Goal: Task Accomplishment & Management: Manage account settings

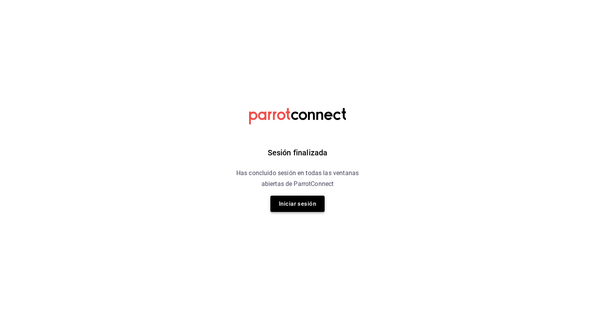
click at [302, 208] on button "Iniciar sesión" at bounding box center [297, 204] width 54 height 16
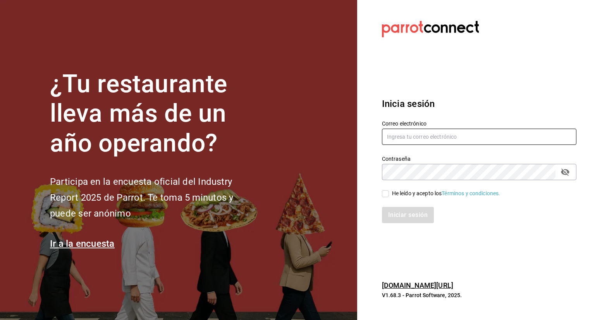
click at [443, 137] on input "text" at bounding box center [479, 137] width 195 height 16
type input "[EMAIL_ADDRESS][DOMAIN_NAME]"
click at [384, 198] on div "Iniciar sesión" at bounding box center [475, 211] width 204 height 26
click at [386, 196] on input "He leído y acepto los Términos y condiciones." at bounding box center [385, 193] width 7 height 7
checkbox input "true"
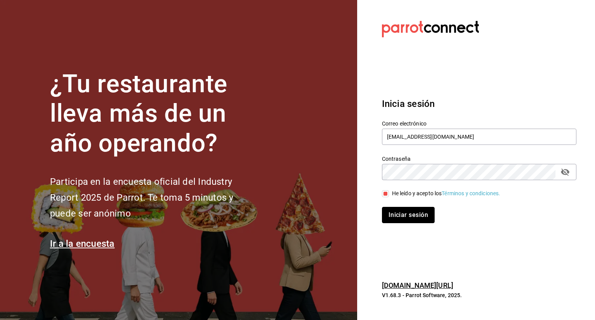
click at [400, 212] on button "Iniciar sesión" at bounding box center [408, 215] width 53 height 16
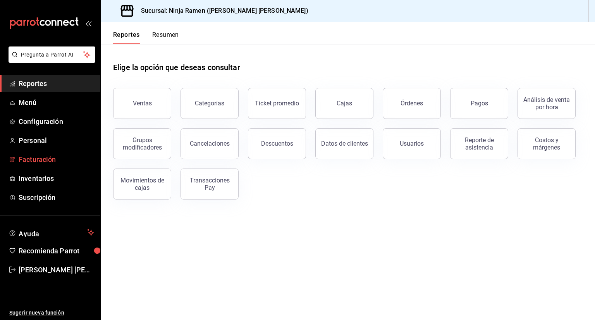
click at [51, 164] on span "Facturación" at bounding box center [57, 159] width 76 height 10
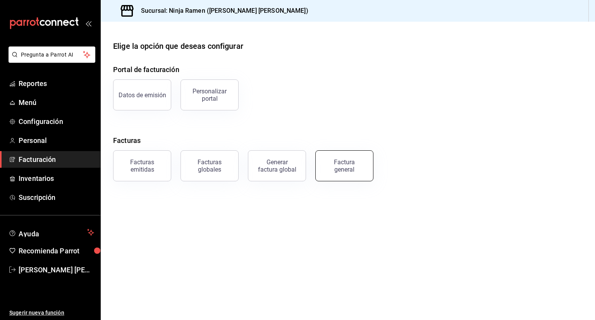
click at [341, 172] on div "Factura general" at bounding box center [344, 165] width 39 height 15
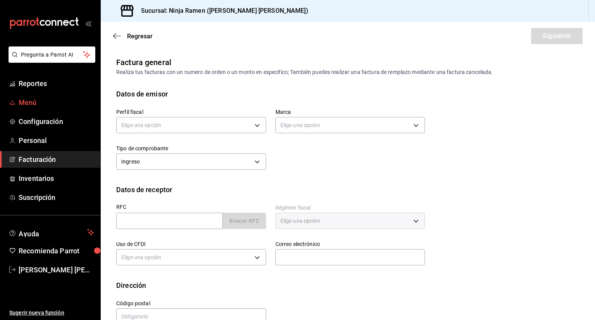
click at [48, 100] on span "Menú" at bounding box center [57, 102] width 76 height 10
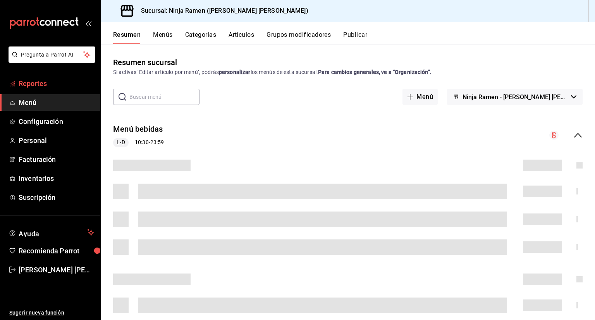
click at [47, 83] on span "Reportes" at bounding box center [57, 83] width 76 height 10
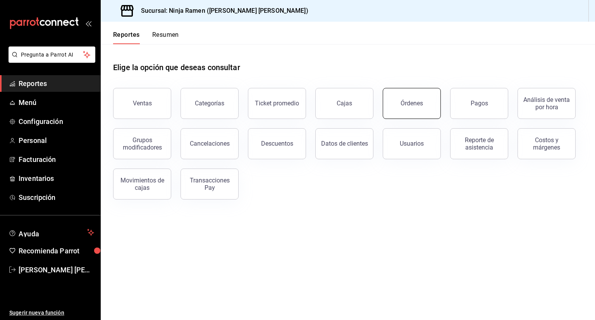
click at [414, 107] on button "Órdenes" at bounding box center [412, 103] width 58 height 31
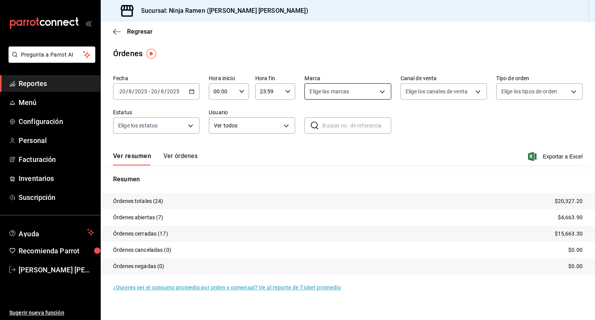
click at [337, 94] on body "Pregunta a Parrot AI Reportes Menú Configuración Personal Facturación Inventari…" at bounding box center [297, 160] width 595 height 320
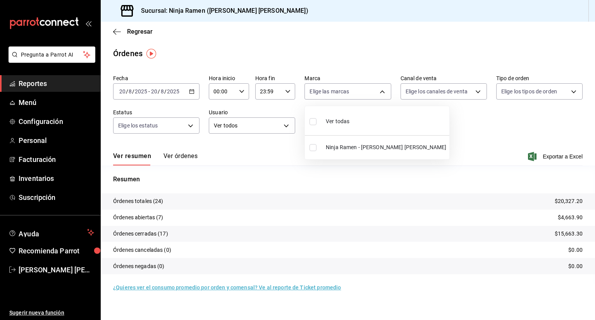
click at [346, 149] on span "Ninja Ramen - Gómez Morín" at bounding box center [386, 147] width 121 height 8
type input "f1c4bc62-ae1b-460a-8452-fb11a1227052"
checkbox input "true"
drag, startPoint x: 476, startPoint y: 88, endPoint x: 477, endPoint y: 92, distance: 4.5
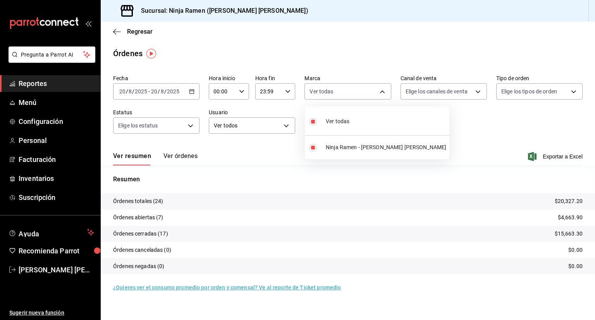
click at [477, 92] on div at bounding box center [297, 160] width 595 height 320
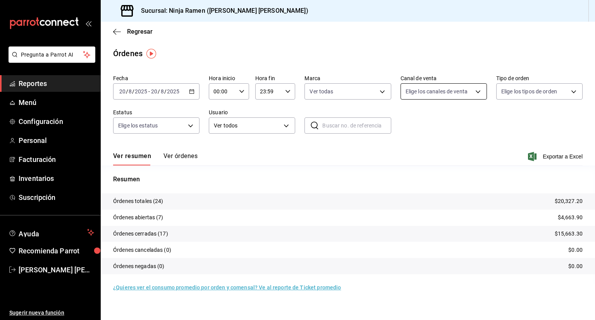
click at [477, 92] on body "Pregunta a Parrot AI Reportes Menú Configuración Personal Facturación Inventari…" at bounding box center [297, 160] width 595 height 320
click at [449, 168] on span "Uber Eats" at bounding box center [453, 165] width 62 height 8
type input "UBER_EATS"
checkbox input "true"
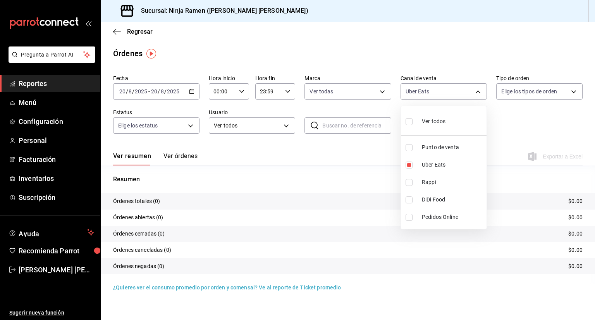
click at [145, 92] on div at bounding box center [297, 160] width 595 height 320
click at [194, 93] on icon "button" at bounding box center [191, 91] width 5 height 5
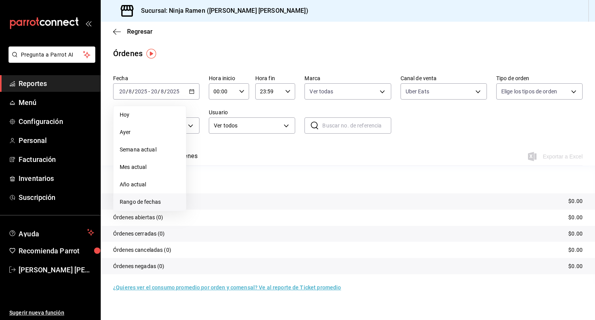
click at [161, 198] on span "Rango de fechas" at bounding box center [150, 202] width 60 height 8
click at [244, 178] on abbr "14" at bounding box center [243, 176] width 5 height 5
click at [242, 176] on abbr "14" at bounding box center [243, 176] width 5 height 5
click at [242, 176] on p "Resumen" at bounding box center [348, 179] width 470 height 9
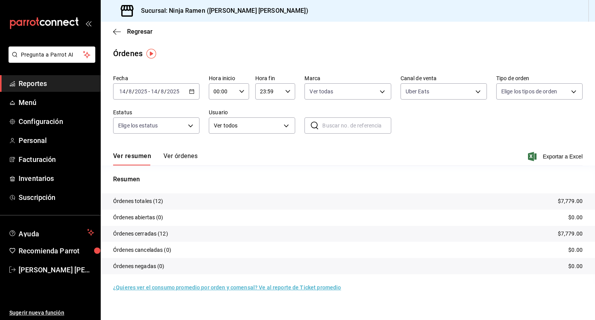
click at [184, 154] on button "Ver órdenes" at bounding box center [181, 158] width 34 height 13
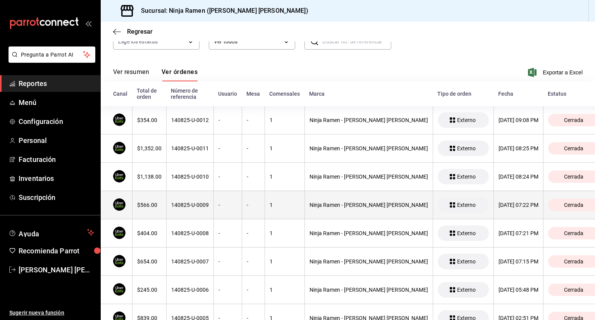
scroll to position [123, 0]
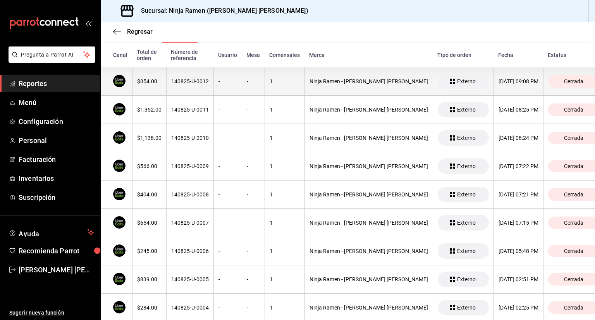
click at [166, 82] on th "$354.00" at bounding box center [149, 81] width 34 height 28
click at [454, 79] on span "Externo" at bounding box center [466, 81] width 25 height 6
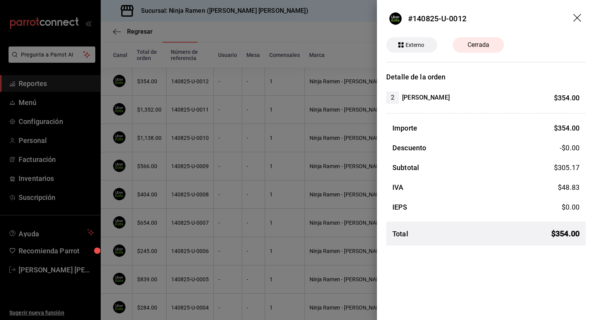
click at [251, 175] on div at bounding box center [297, 160] width 595 height 320
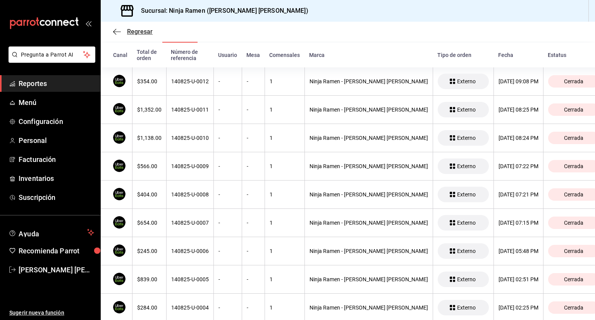
click at [137, 31] on span "Regresar" at bounding box center [140, 31] width 26 height 7
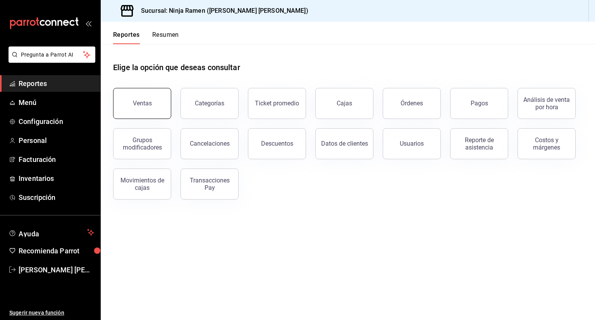
click at [150, 99] on button "Ventas" at bounding box center [142, 103] width 58 height 31
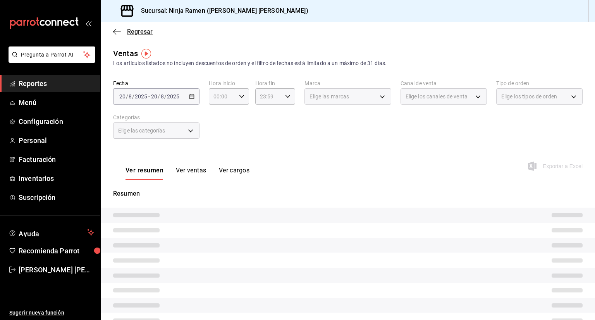
click at [113, 33] on icon "button" at bounding box center [117, 31] width 8 height 7
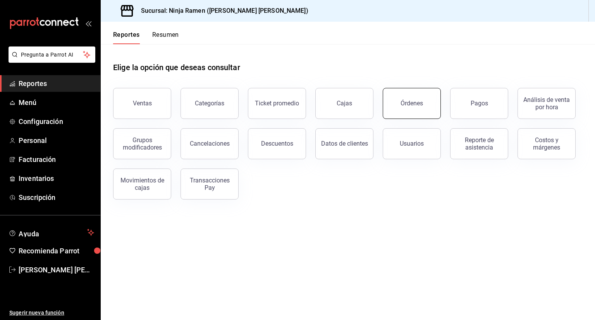
click at [409, 107] on button "Órdenes" at bounding box center [412, 103] width 58 height 31
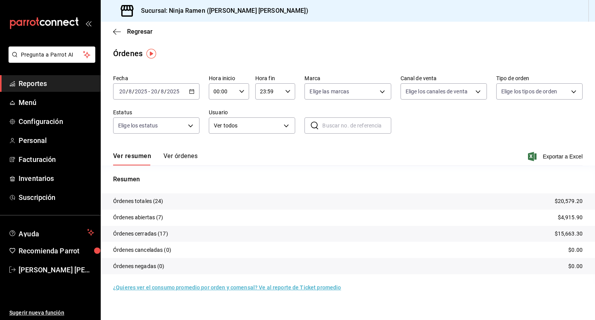
click at [192, 91] on \(Stroke\) "button" at bounding box center [192, 91] width 4 height 0
click at [150, 204] on span "Rango de fechas" at bounding box center [150, 202] width 60 height 8
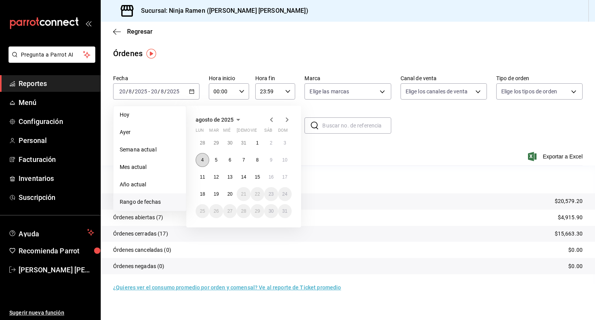
click at [199, 162] on button "4" at bounding box center [203, 160] width 14 height 14
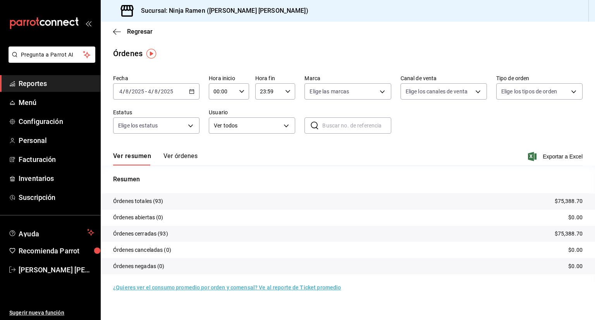
click at [189, 159] on button "Ver órdenes" at bounding box center [181, 158] width 34 height 13
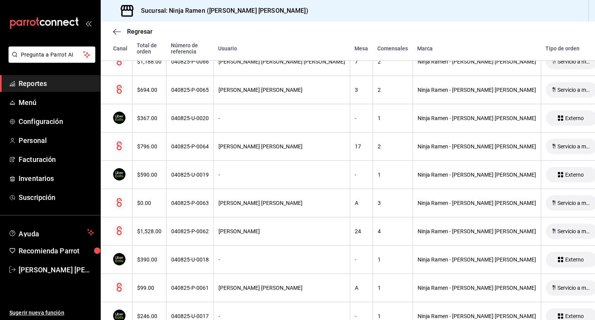
scroll to position [353, 0]
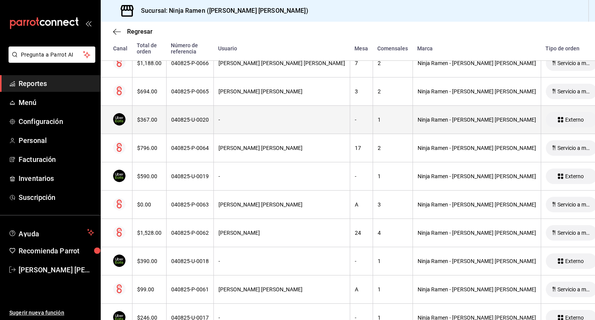
click at [558, 118] on icon at bounding box center [559, 118] width 2 height 2
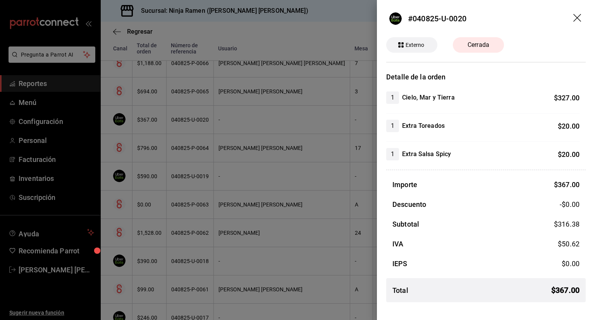
click at [319, 124] on div at bounding box center [297, 160] width 595 height 320
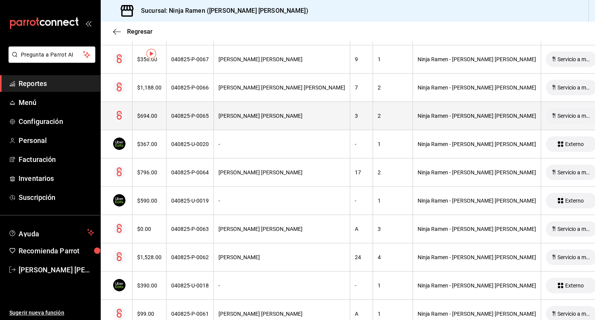
scroll to position [0, 0]
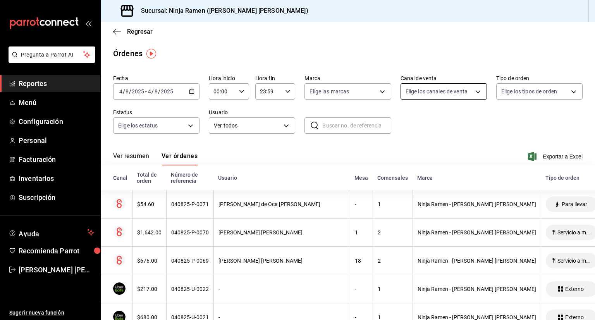
click at [477, 89] on body "Pregunta a Parrot AI Reportes Menú Configuración Personal Facturación Inventari…" at bounding box center [297, 160] width 595 height 320
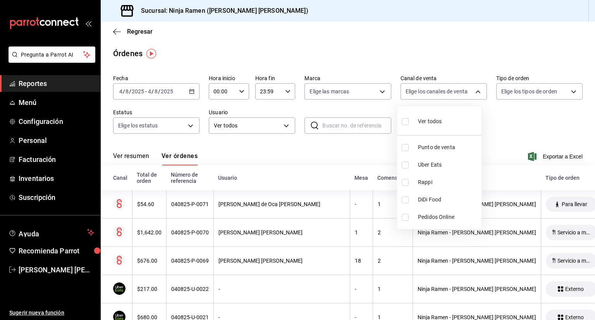
click at [427, 162] on span "Uber Eats" at bounding box center [448, 165] width 60 height 8
type input "UBER_EATS"
checkbox input "true"
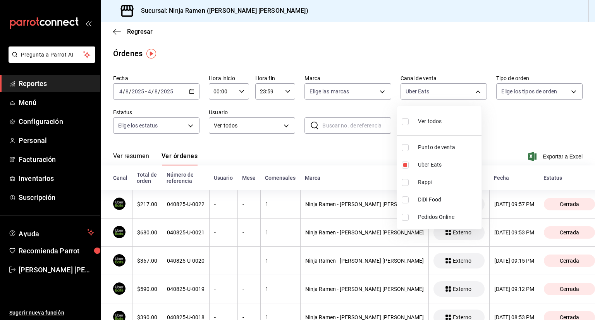
click at [378, 91] on div at bounding box center [297, 160] width 595 height 320
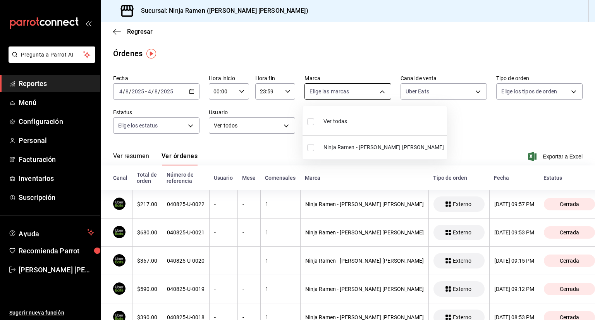
click at [376, 92] on body "Pregunta a Parrot AI Reportes Menú Configuración Personal Facturación Inventari…" at bounding box center [297, 160] width 595 height 320
click at [332, 141] on li "Ninja Ramen - Gómez Morín" at bounding box center [375, 147] width 145 height 17
type input "f1c4bc62-ae1b-460a-8452-fb11a1227052"
checkbox input "true"
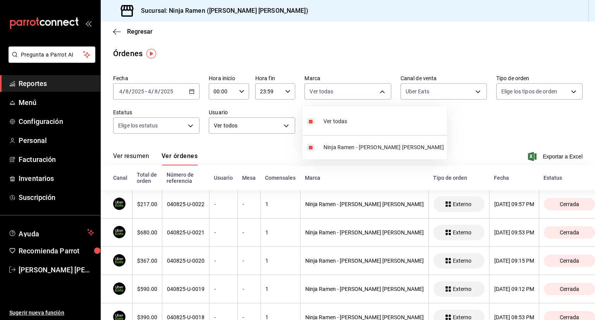
click at [565, 90] on div at bounding box center [297, 160] width 595 height 320
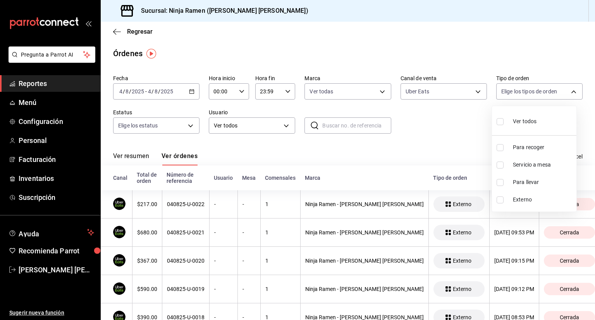
click at [565, 90] on body "Pregunta a Parrot AI Reportes Menú Configuración Personal Facturación Inventari…" at bounding box center [297, 160] width 595 height 320
click at [565, 90] on div at bounding box center [297, 160] width 595 height 320
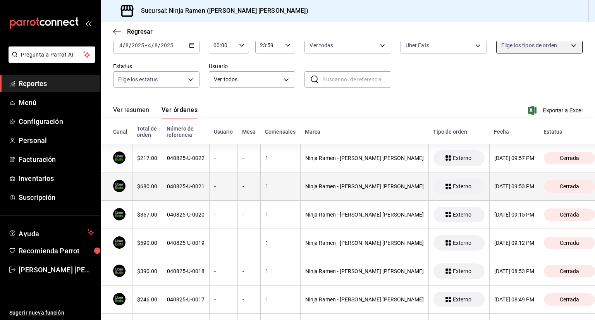
scroll to position [52, 0]
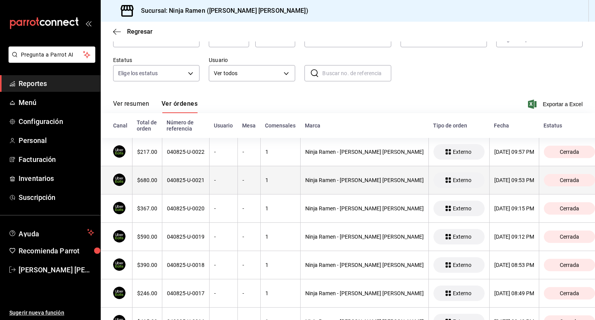
click at [434, 184] on div "Externo" at bounding box center [459, 180] width 51 height 16
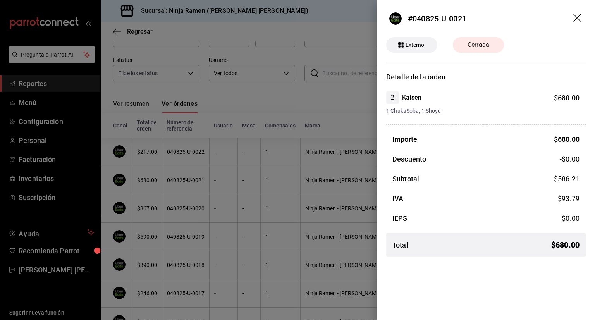
click at [354, 155] on div at bounding box center [297, 160] width 595 height 320
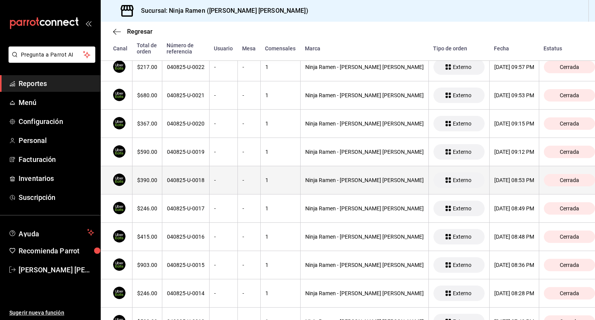
scroll to position [184, 0]
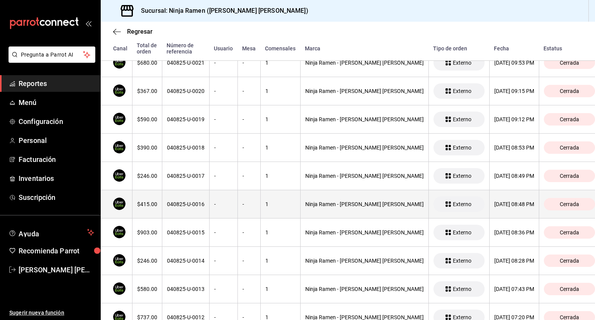
click at [434, 208] on div "Externo" at bounding box center [459, 204] width 51 height 16
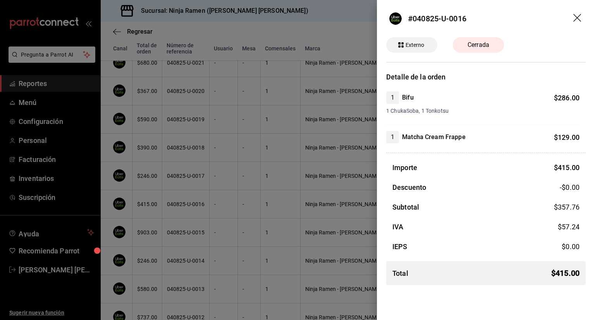
click at [405, 44] on span "Externo" at bounding box center [415, 45] width 25 height 8
click at [573, 19] on header "#040825-U-0016" at bounding box center [486, 18] width 218 height 37
click at [583, 23] on header "#040825-U-0016" at bounding box center [486, 18] width 218 height 37
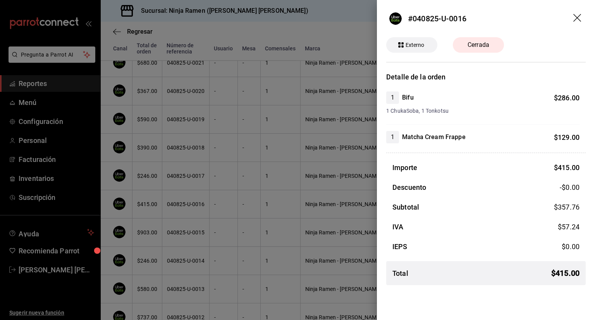
click at [580, 21] on icon "drag" at bounding box center [578, 18] width 8 height 8
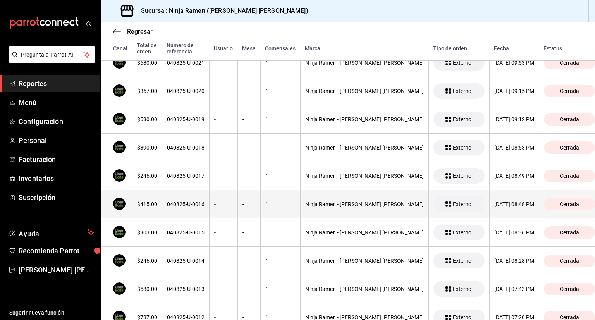
click at [450, 205] on span "Externo" at bounding box center [462, 204] width 25 height 6
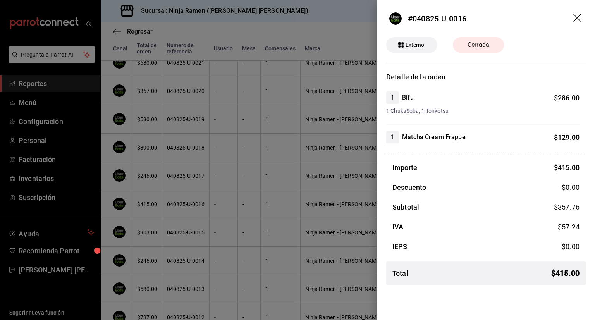
click at [574, 19] on icon "drag" at bounding box center [578, 18] width 9 height 9
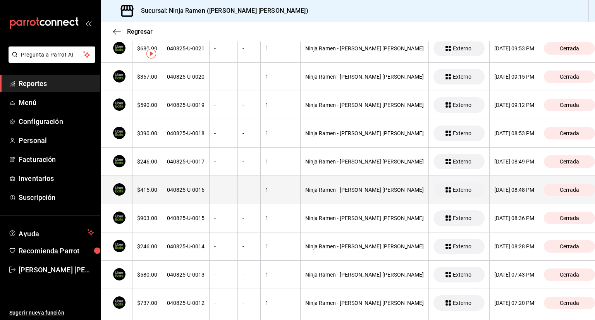
scroll to position [0, 0]
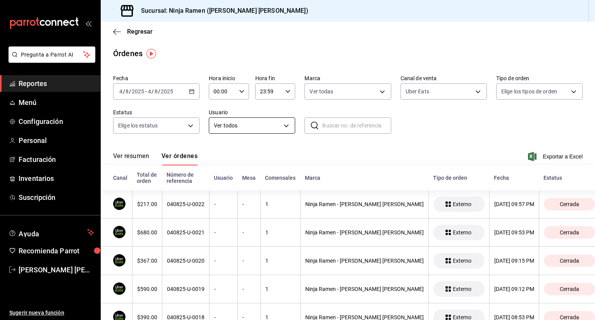
click at [250, 125] on body "Pregunta a Parrot AI Reportes Menú Configuración Personal Facturación Inventari…" at bounding box center [297, 160] width 595 height 320
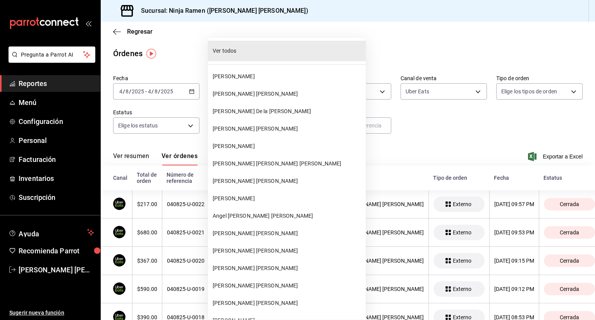
click at [163, 123] on div at bounding box center [297, 160] width 595 height 320
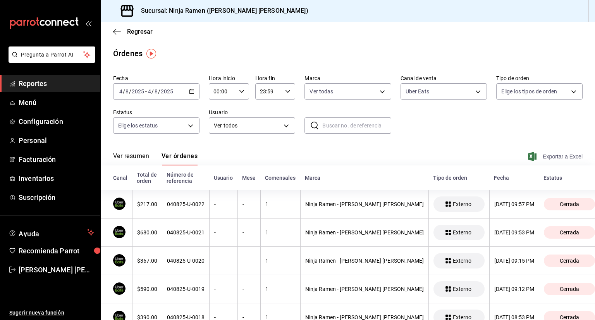
click at [539, 155] on span "Exportar a Excel" at bounding box center [556, 156] width 53 height 9
click at [39, 158] on span "Facturación" at bounding box center [57, 159] width 76 height 10
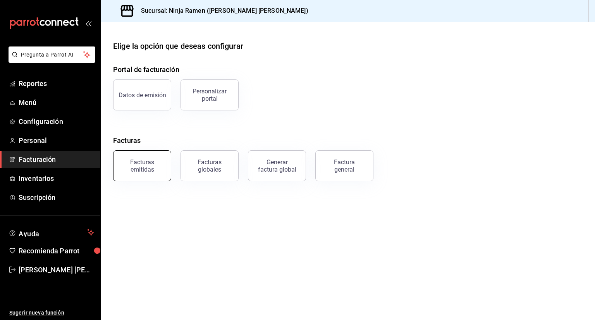
click at [153, 165] on div "Facturas emitidas" at bounding box center [142, 165] width 48 height 15
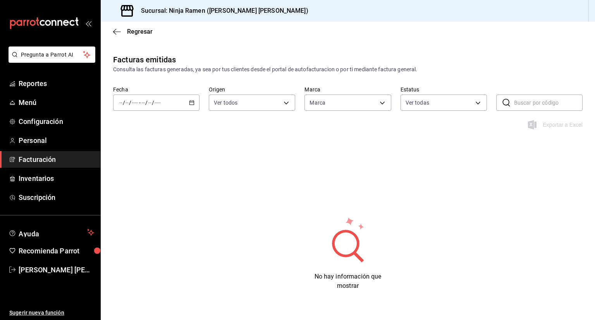
type input "f1c4bc62-ae1b-460a-8452-fb11a1227052"
click at [117, 35] on div "Regresar" at bounding box center [348, 32] width 494 height 20
click at [117, 32] on icon "button" at bounding box center [117, 31] width 8 height 7
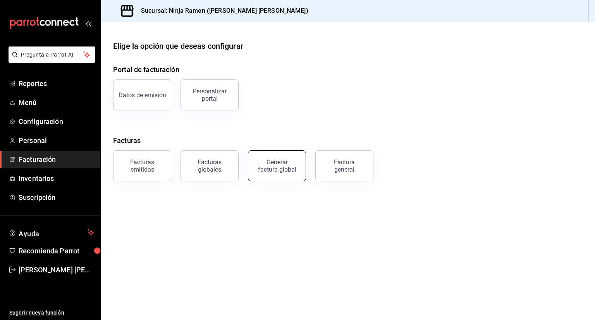
click at [252, 167] on button "Generar factura global" at bounding box center [277, 165] width 58 height 31
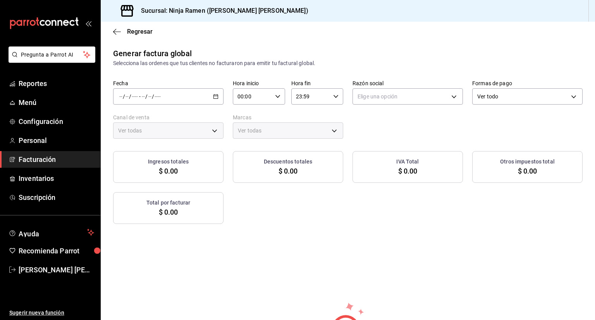
click at [279, 166] on span "$ 0.00" at bounding box center [288, 171] width 19 height 10
type input "PARROT,UBER_EATS,RAPPI,DIDI_FOOD,ONLINE"
click at [213, 97] on icon "button" at bounding box center [215, 96] width 5 height 5
click at [217, 97] on icon "button" at bounding box center [215, 96] width 5 height 5
click at [147, 121] on span "Rango de fechas" at bounding box center [150, 120] width 60 height 8
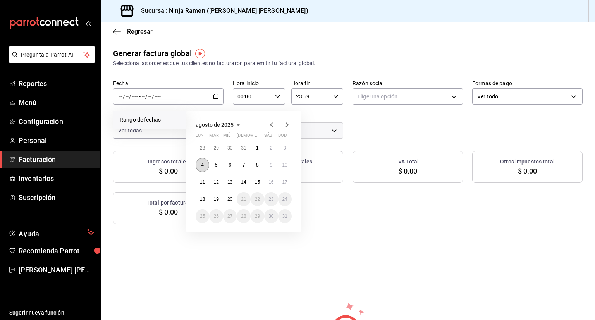
click at [205, 167] on button "4" at bounding box center [203, 165] width 14 height 14
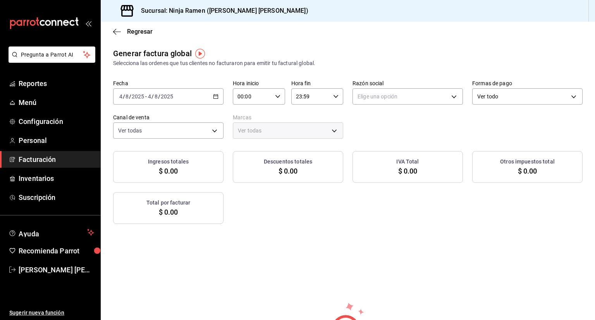
click at [275, 95] on icon "button" at bounding box center [277, 96] width 5 height 5
click at [243, 129] on span "08" at bounding box center [245, 125] width 14 height 6
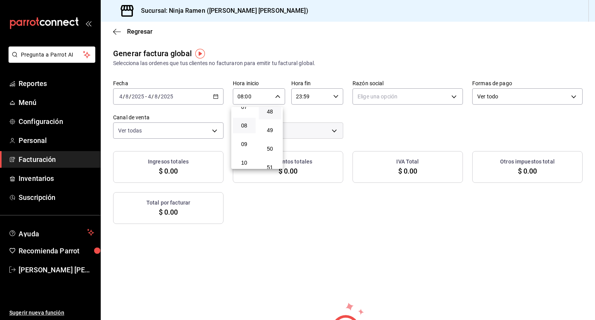
click at [268, 119] on button "48" at bounding box center [270, 112] width 23 height 16
type input "08:48"
click at [334, 98] on div at bounding box center [297, 160] width 595 height 320
click at [450, 98] on body "Pregunta a Parrot AI Reportes Menú Configuración Personal Facturación Inventari…" at bounding box center [297, 160] width 595 height 320
click at [426, 142] on li "ZHENHUI YEE YU" at bounding box center [404, 136] width 108 height 14
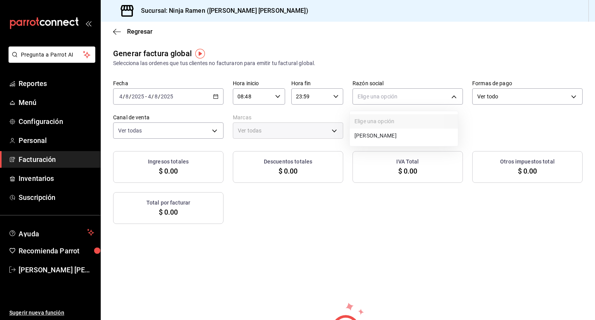
type input "905f6cd7-3ac3-4ff5-b407-b4e2d559f8fb"
type input "f1c4bc62-ae1b-460a-8452-fb11a1227052"
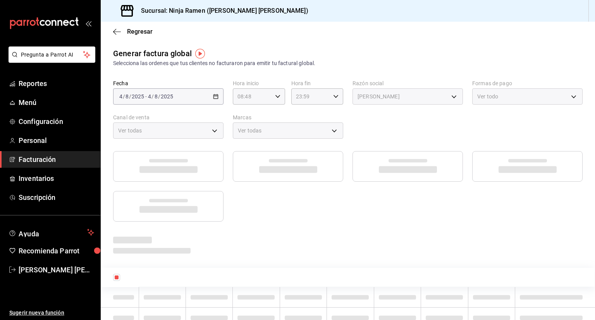
click at [212, 134] on div "Ver todas" at bounding box center [168, 130] width 110 height 16
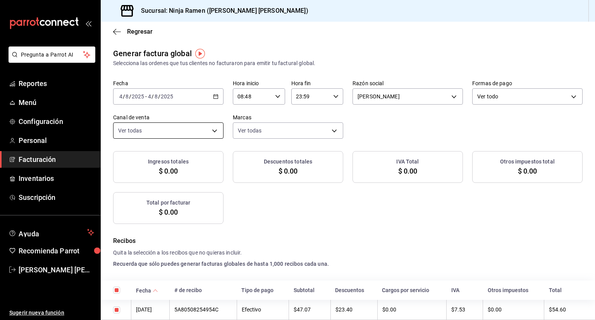
checkbox input "true"
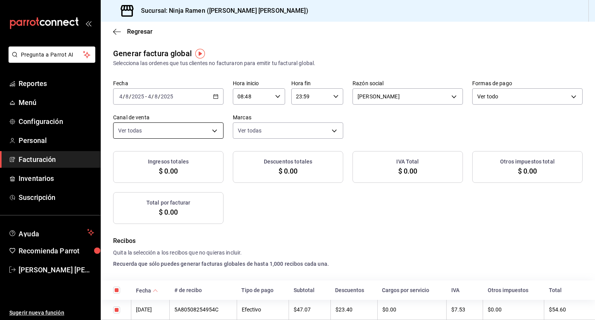
checkbox input "true"
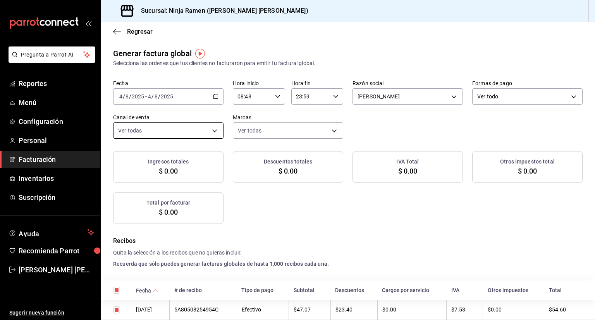
checkbox input "true"
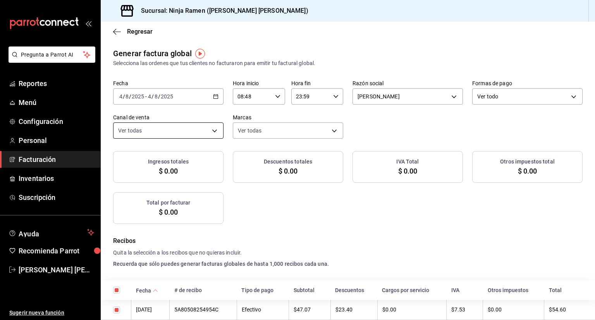
checkbox input "true"
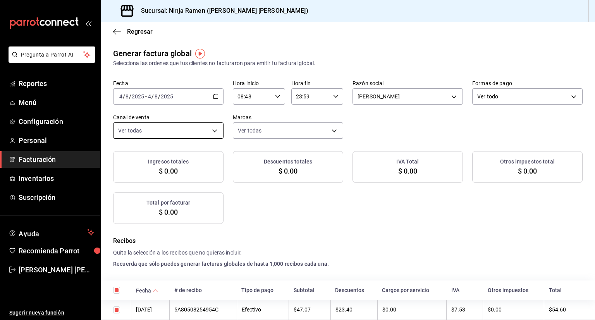
checkbox input "true"
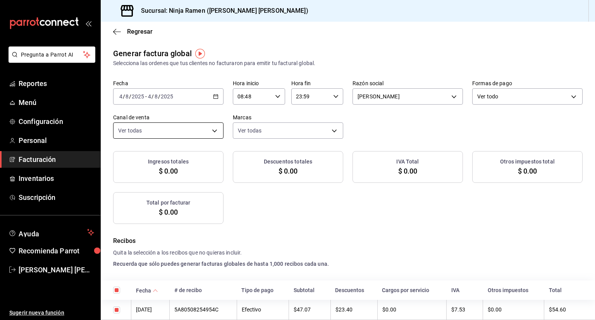
checkbox input "true"
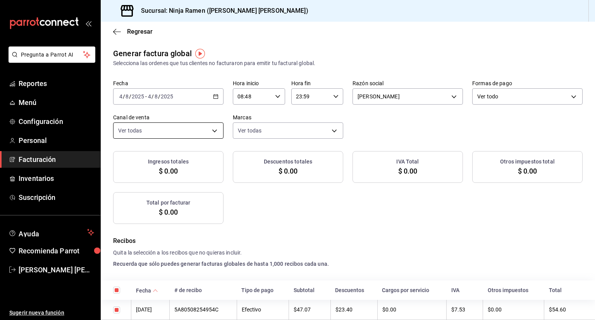
checkbox input "true"
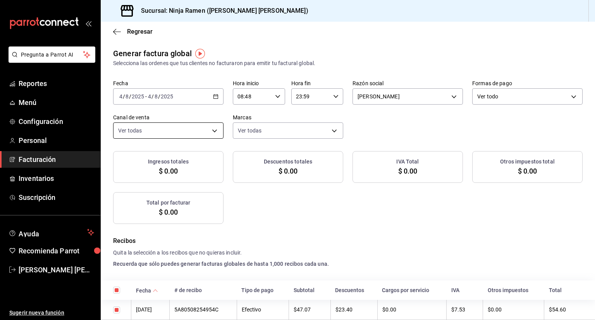
checkbox input "true"
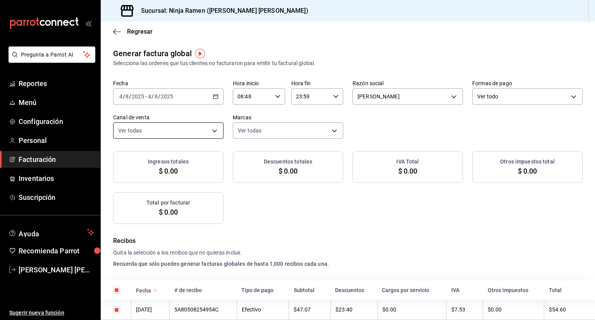
checkbox input "true"
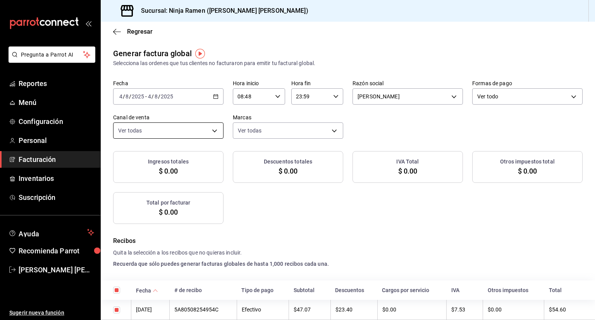
checkbox input "true"
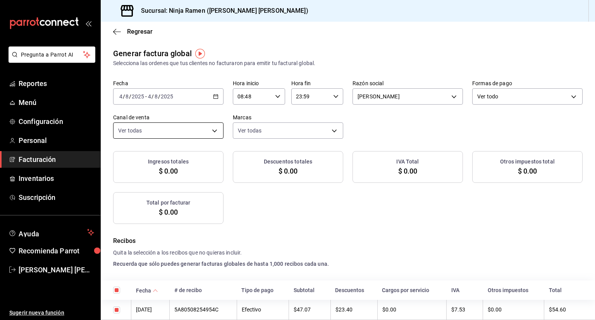
checkbox input "true"
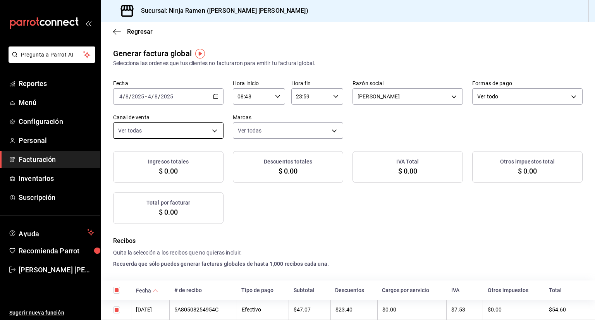
checkbox input "true"
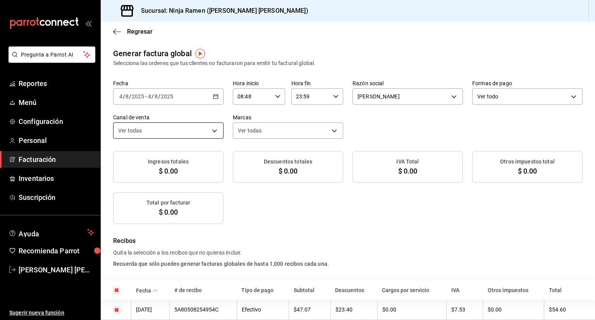
checkbox input "true"
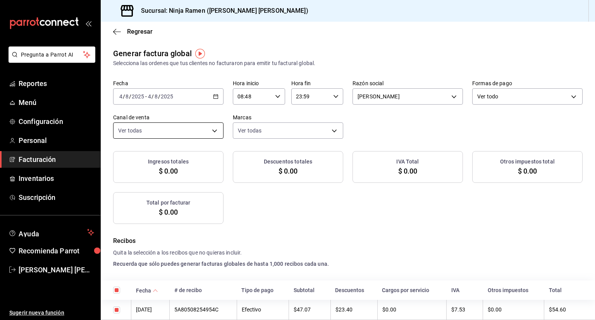
checkbox input "true"
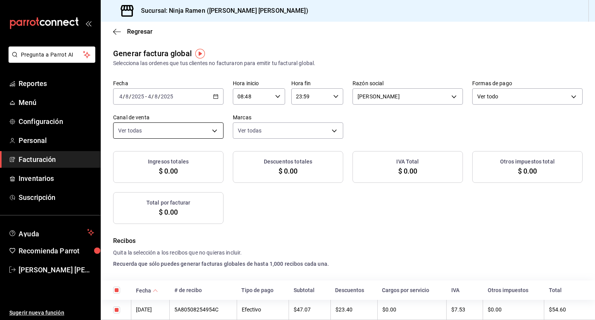
checkbox input "true"
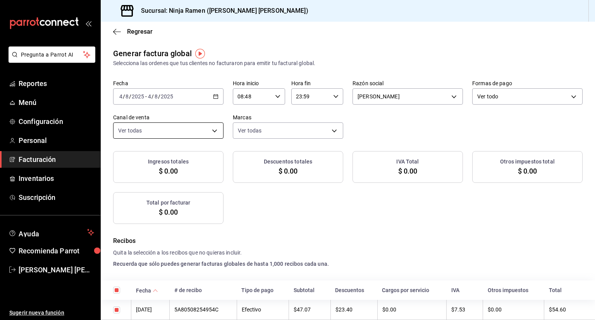
checkbox input "true"
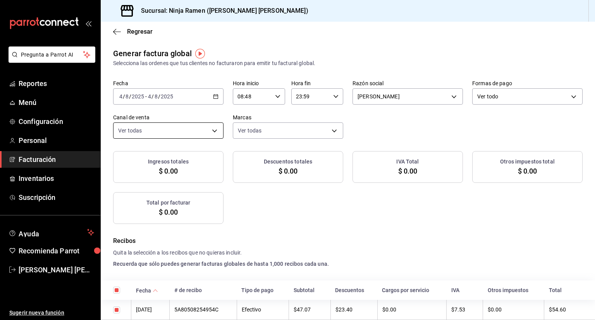
checkbox input "true"
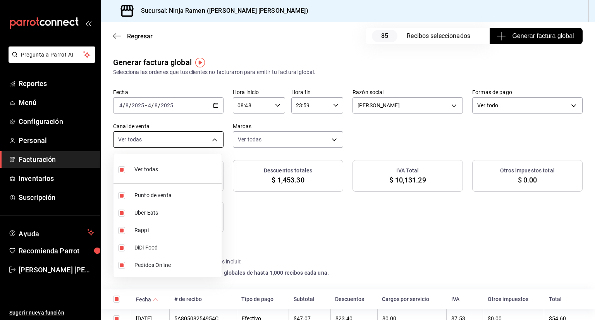
click at [212, 139] on body "Pregunta a Parrot AI Reportes Menú Configuración Personal Facturación Inventari…" at bounding box center [297, 160] width 595 height 320
click at [161, 196] on span "Punto de venta" at bounding box center [176, 195] width 84 height 8
type input "UBER_EATS,RAPPI,DIDI_FOOD,ONLINE"
checkbox input "false"
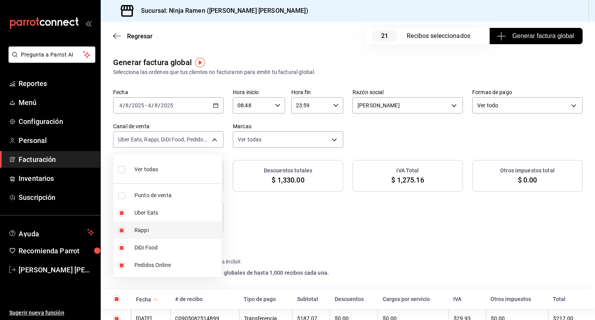
click at [122, 225] on li "Rappi" at bounding box center [168, 230] width 108 height 17
type input "UBER_EATS,DIDI_FOOD,ONLINE"
checkbox input "false"
click at [122, 246] on input "checkbox" at bounding box center [121, 248] width 7 height 7
checkbox input "false"
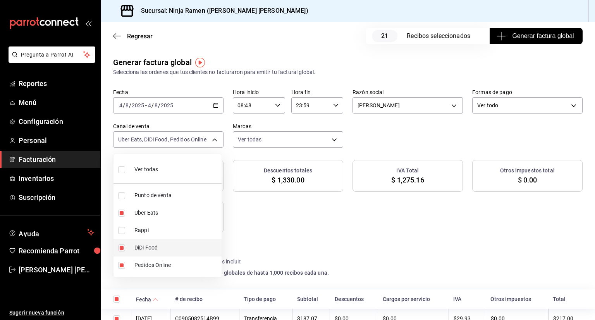
type input "UBER_EATS,ONLINE"
click at [121, 265] on input "checkbox" at bounding box center [121, 265] width 7 height 7
checkbox input "false"
type input "UBER_EATS"
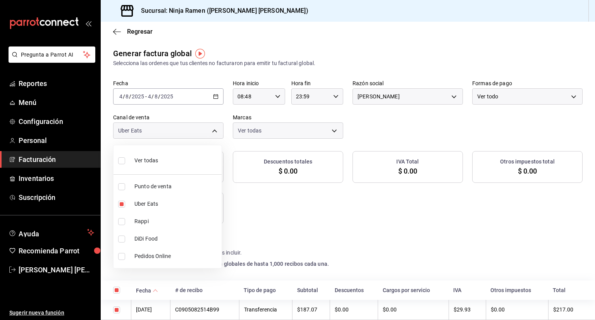
checkbox input "true"
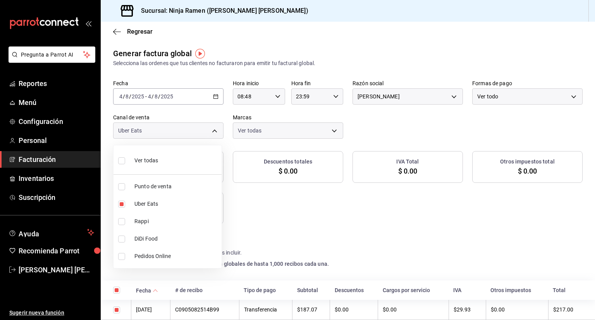
checkbox input "true"
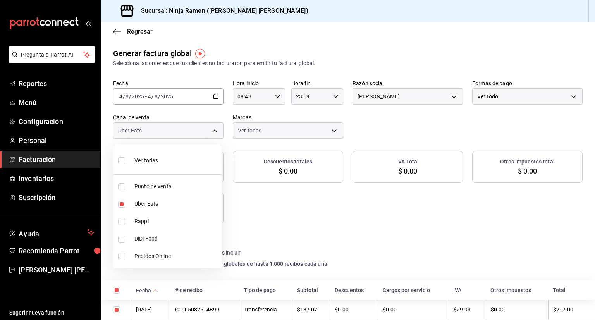
checkbox input "true"
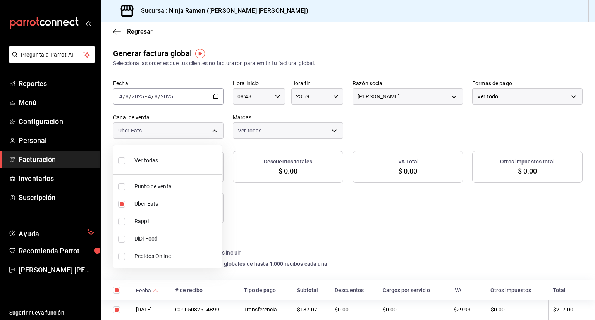
checkbox input "true"
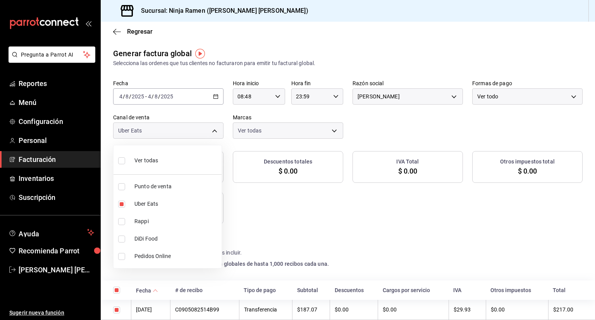
checkbox input "true"
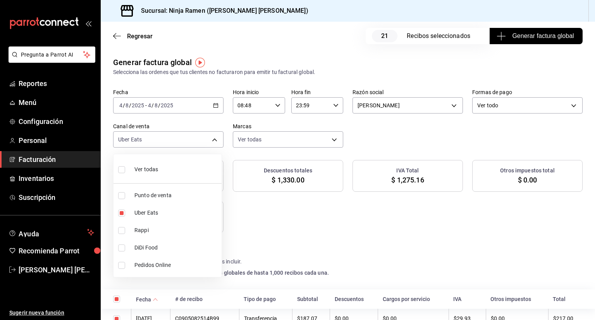
click at [212, 136] on div at bounding box center [297, 160] width 595 height 320
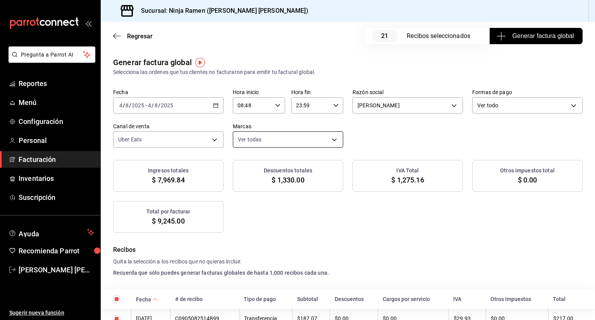
click at [334, 140] on body "Pregunta a Parrot AI Reportes Menú Configuración Personal Facturación Inventari…" at bounding box center [297, 160] width 595 height 320
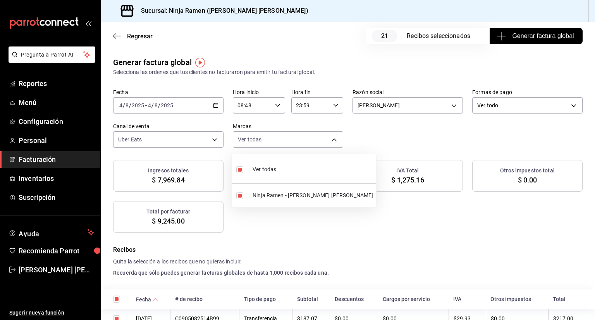
click at [274, 176] on div "Ver todas" at bounding box center [256, 168] width 40 height 17
checkbox input "false"
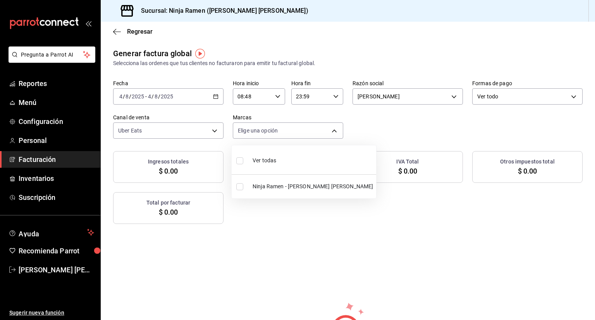
click at [240, 186] on input "checkbox" at bounding box center [239, 186] width 7 height 7
checkbox input "true"
type input "f1c4bc62-ae1b-460a-8452-fb11a1227052"
checkbox input "true"
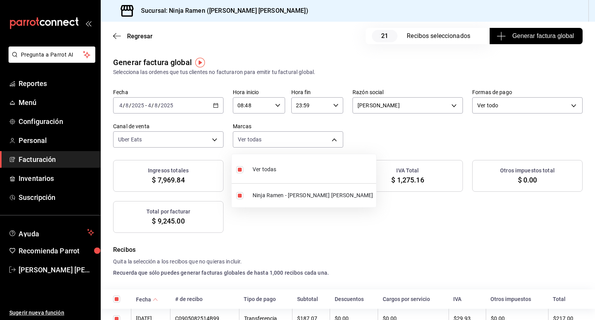
drag, startPoint x: 593, startPoint y: 82, endPoint x: 586, endPoint y: 111, distance: 29.8
click at [586, 125] on div at bounding box center [297, 160] width 595 height 320
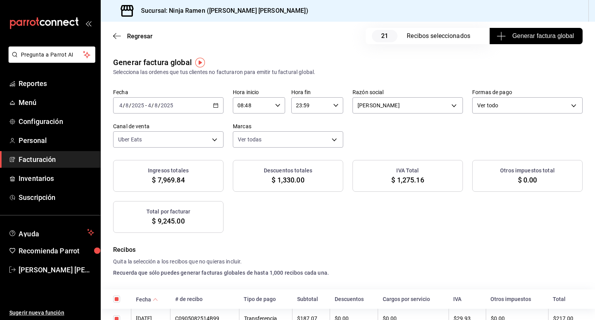
click at [542, 114] on div "Fecha 2025-08-04 4 / 8 / 2025 - 2025-08-04 4 / 8 / 2025 Hora inicio 08:48 Hora …" at bounding box center [348, 118] width 470 height 59
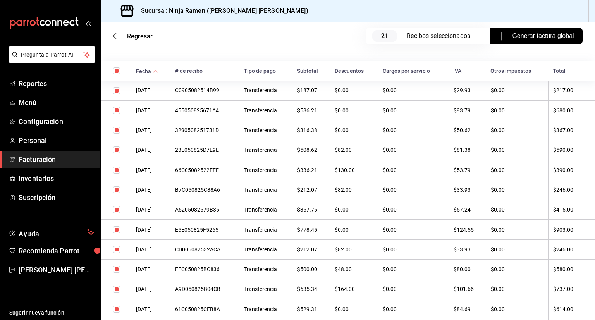
scroll to position [240, 0]
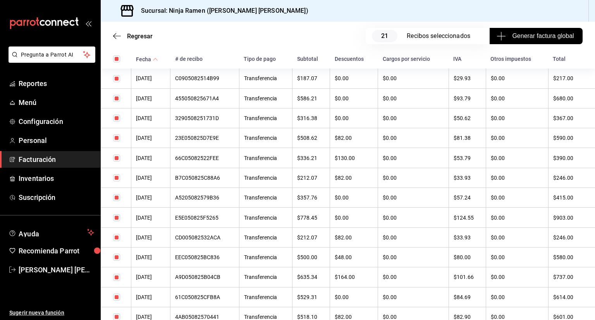
click at [154, 198] on th "04/08/2025" at bounding box center [150, 198] width 39 height 20
click at [210, 198] on div "A5205082579B36" at bounding box center [204, 198] width 59 height 6
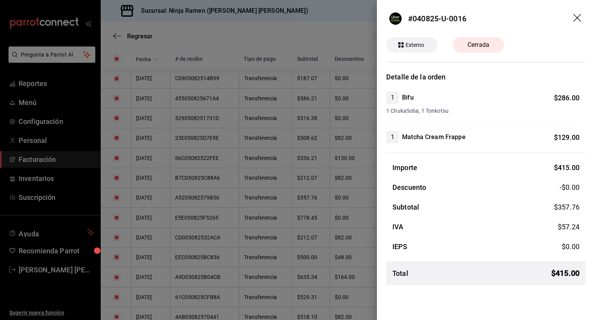
click at [574, 20] on icon "drag" at bounding box center [578, 18] width 9 height 9
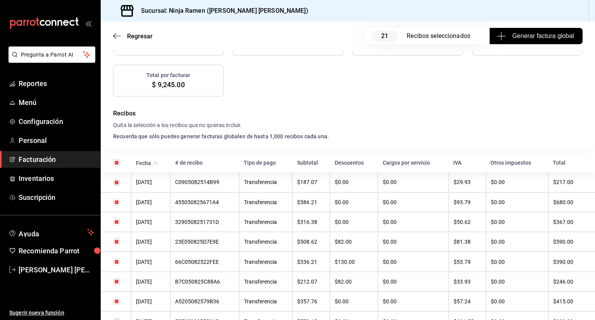
scroll to position [136, 0]
click at [115, 182] on input "checkbox" at bounding box center [116, 182] width 7 height 7
click at [116, 183] on input "checkbox" at bounding box center [116, 182] width 7 height 7
checkbox input "true"
click at [116, 163] on input "checkbox" at bounding box center [116, 163] width 7 height 7
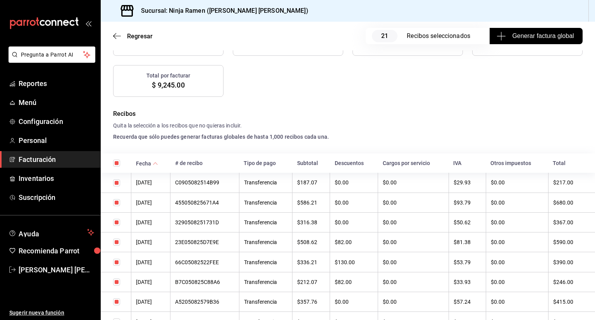
checkbox input "false"
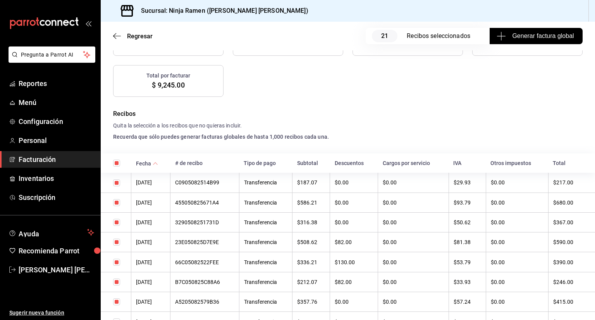
checkbox input "false"
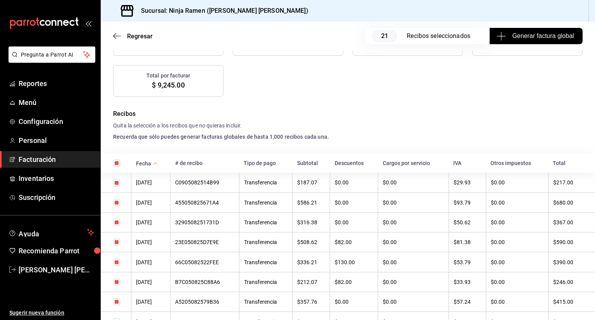
checkbox input "false"
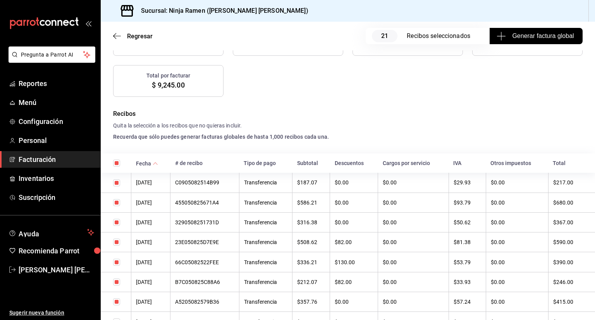
checkbox input "false"
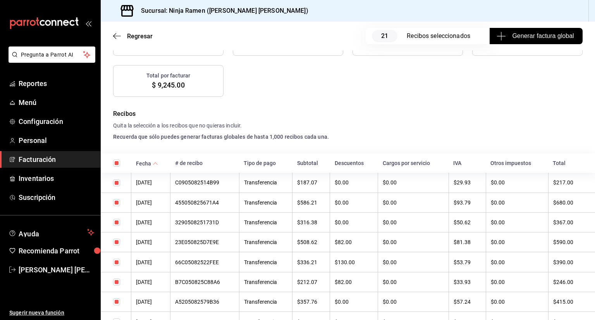
checkbox input "false"
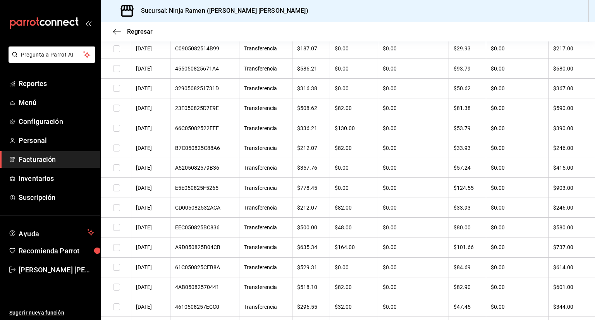
scroll to position [263, 0]
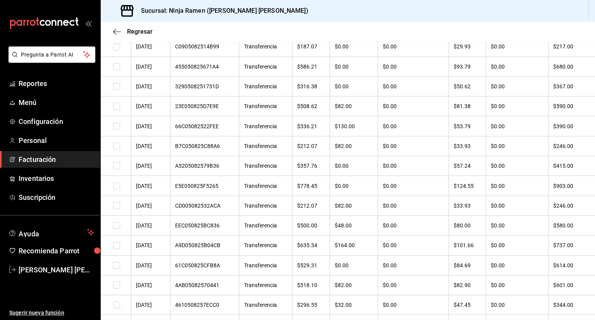
click at [115, 166] on input "checkbox" at bounding box center [116, 165] width 7 height 7
checkbox input "true"
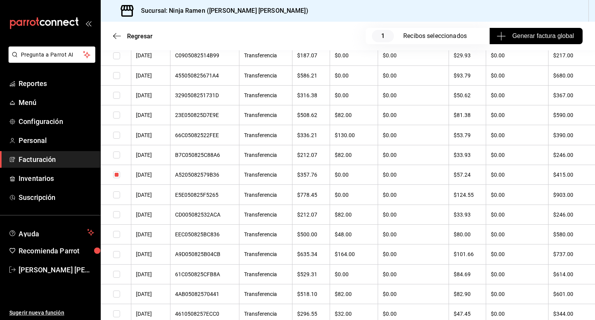
scroll to position [272, 0]
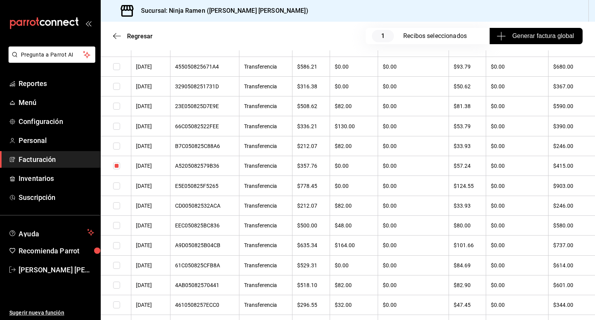
click at [529, 37] on span "Generar factura global" at bounding box center [536, 35] width 76 height 9
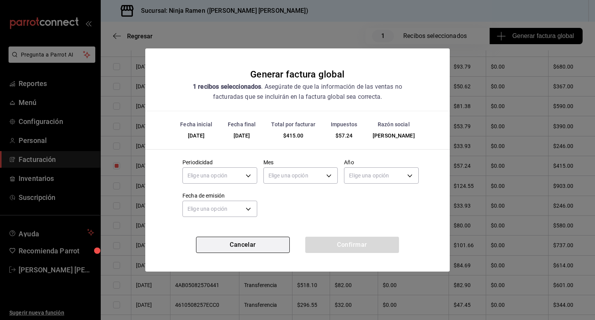
click at [243, 251] on button "Cancelar" at bounding box center [243, 245] width 94 height 16
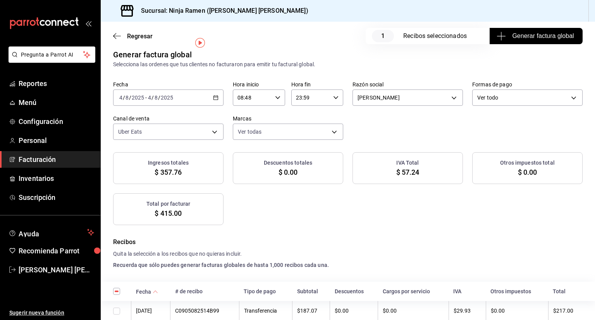
scroll to position [0, 0]
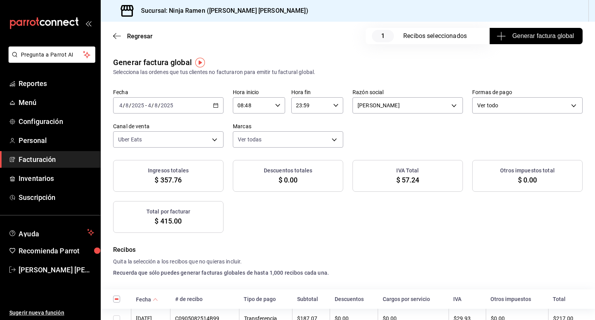
click at [426, 37] on div "Recibos seleccionados" at bounding box center [438, 35] width 71 height 9
click at [380, 34] on span "1" at bounding box center [383, 36] width 22 height 12
click at [30, 120] on span "Configuración" at bounding box center [57, 121] width 76 height 10
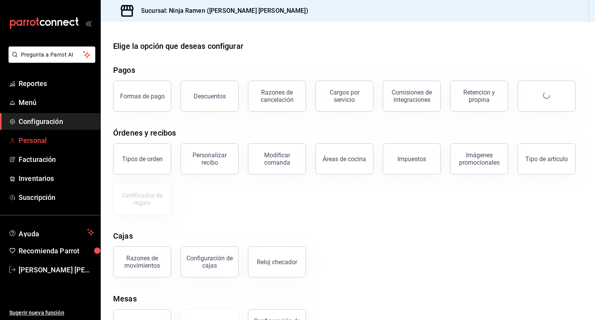
click at [33, 144] on span "Personal" at bounding box center [57, 140] width 76 height 10
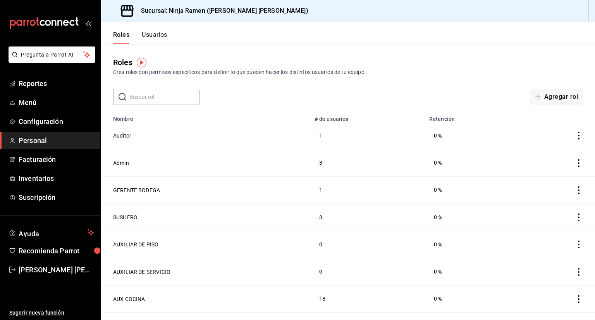
click at [385, 93] on div "​ ​ Agregar rol" at bounding box center [348, 97] width 494 height 16
click at [144, 101] on input "text" at bounding box center [164, 97] width 70 height 16
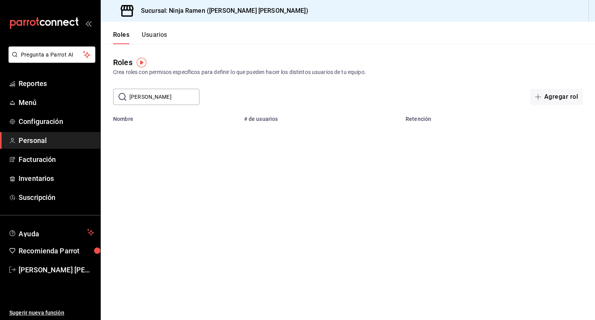
type input "samantha"
click at [153, 37] on button "Usuarios" at bounding box center [155, 37] width 26 height 13
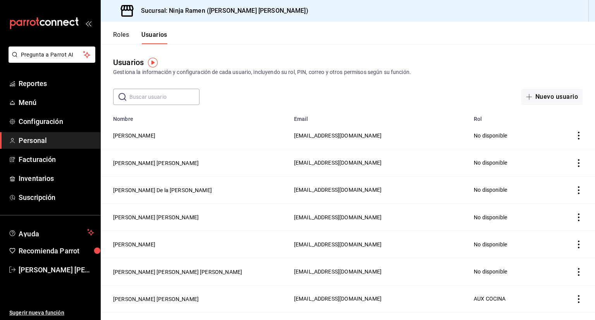
click at [150, 100] on input "text" at bounding box center [164, 97] width 70 height 16
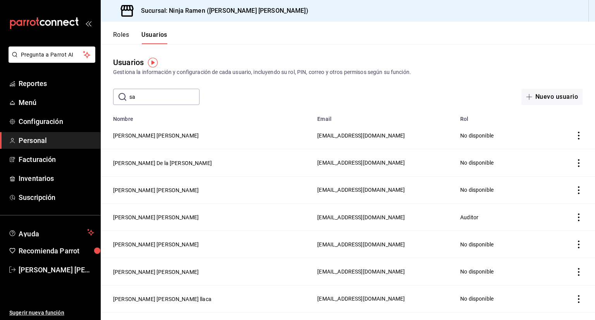
type input "samantha"
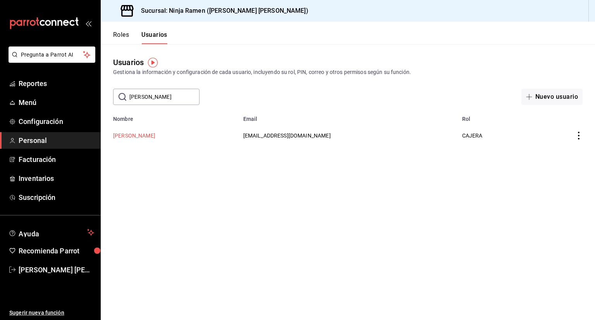
click at [155, 136] on button "Samantha Moncada Castañon" at bounding box center [134, 136] width 42 height 8
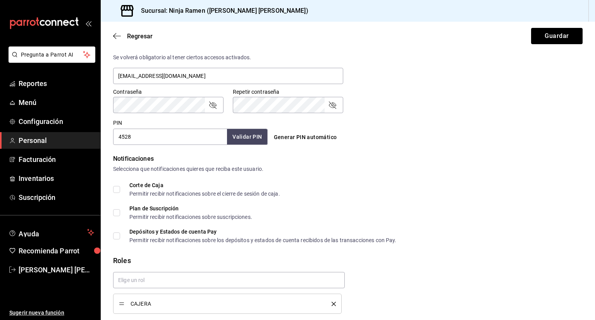
scroll to position [325, 0]
